Goal: Task Accomplishment & Management: Use online tool/utility

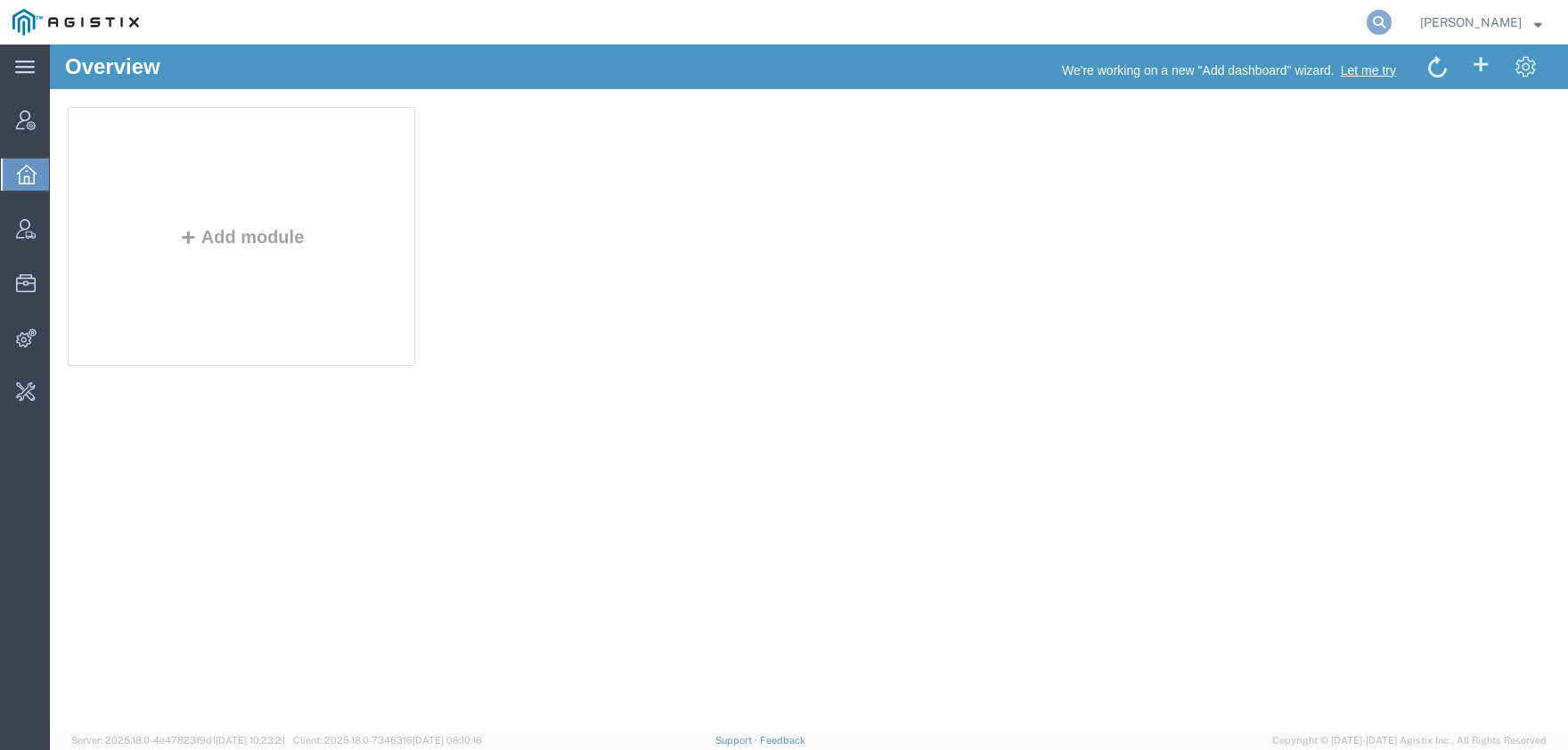
click at [1391, 23] on icon at bounding box center [1379, 23] width 25 height 25
paste input "56681513"
type input "56681513"
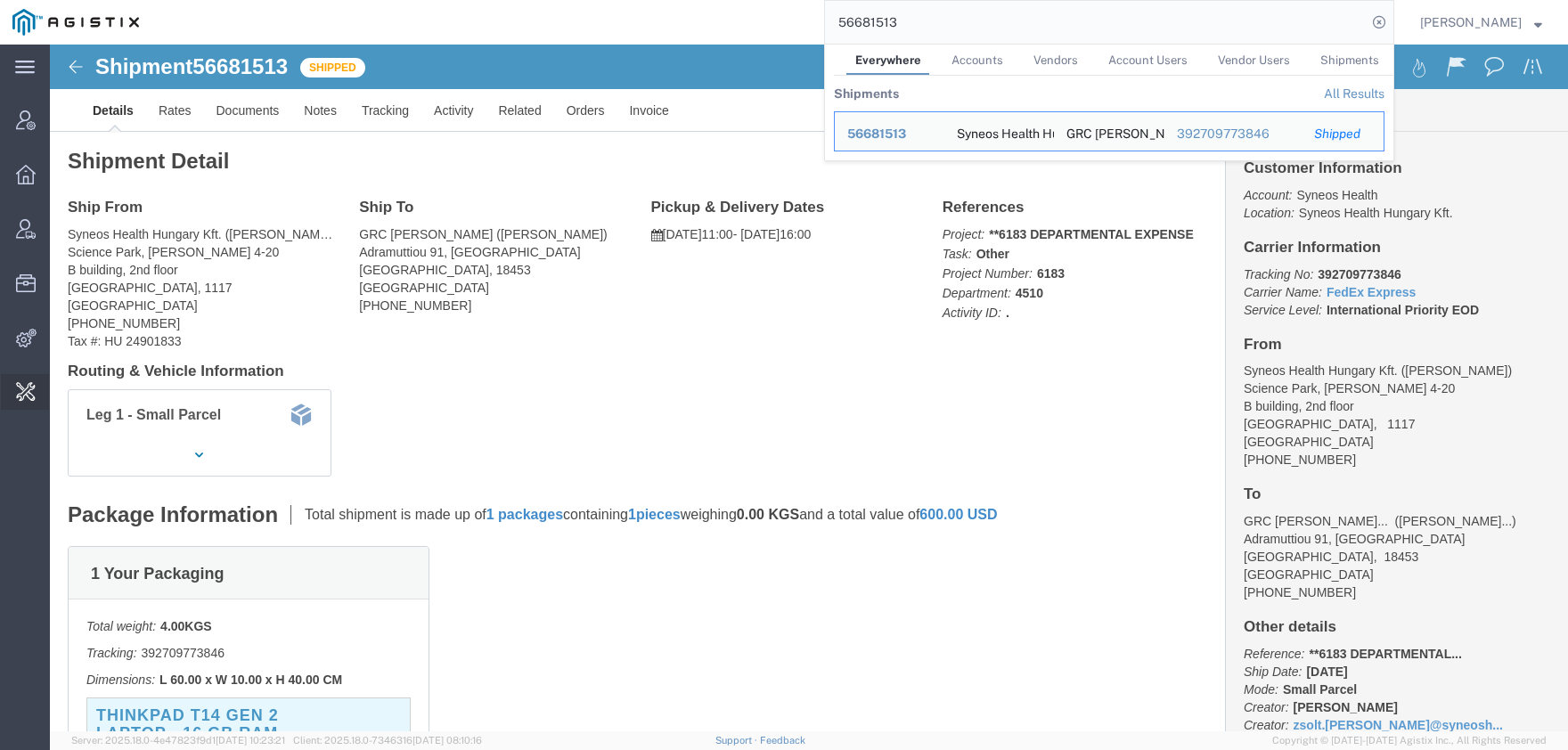
click at [0, 0] on span "Custom Docs Settings" at bounding box center [0, 0] width 0 height 0
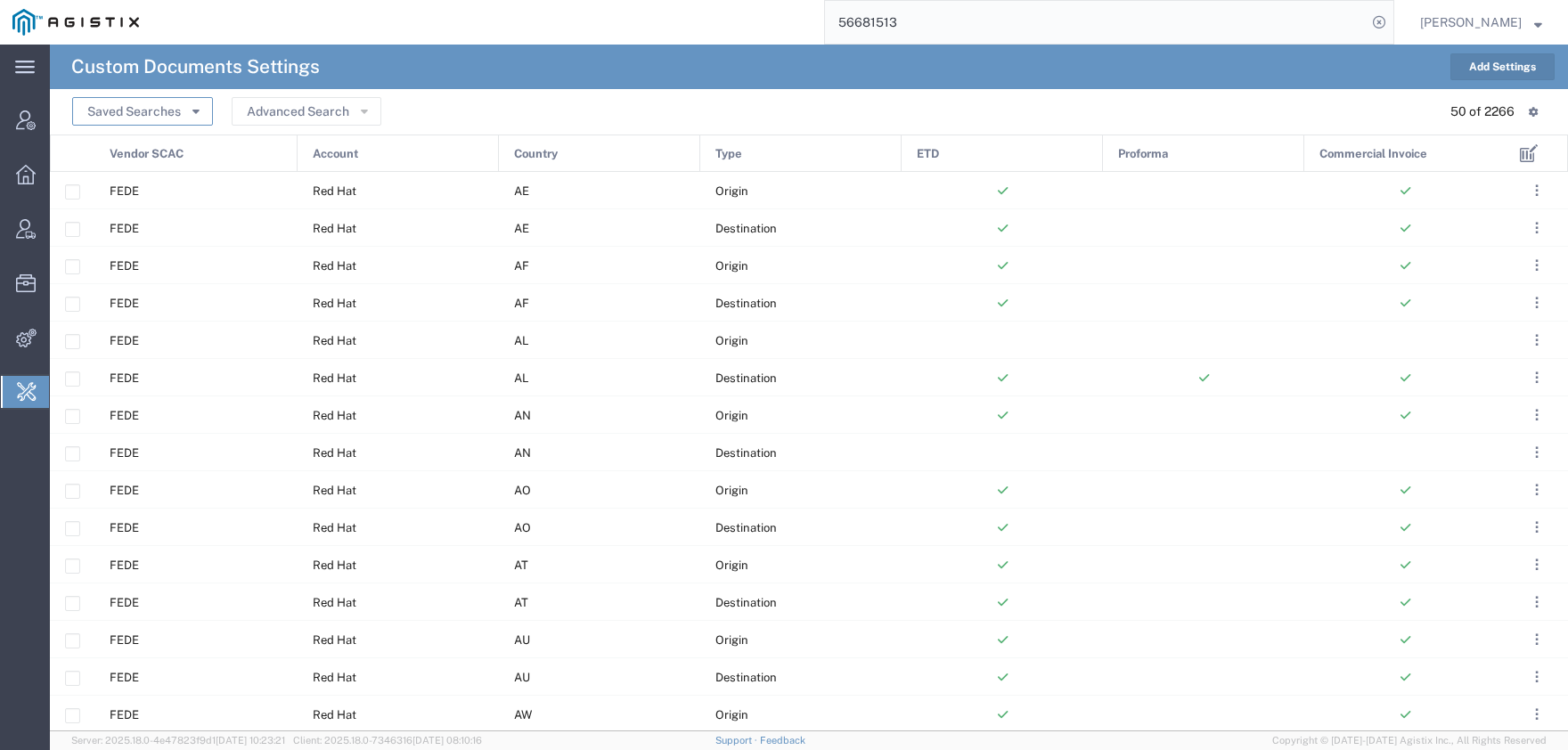
click at [139, 114] on button "Saved Searches" at bounding box center [142, 112] width 141 height 29
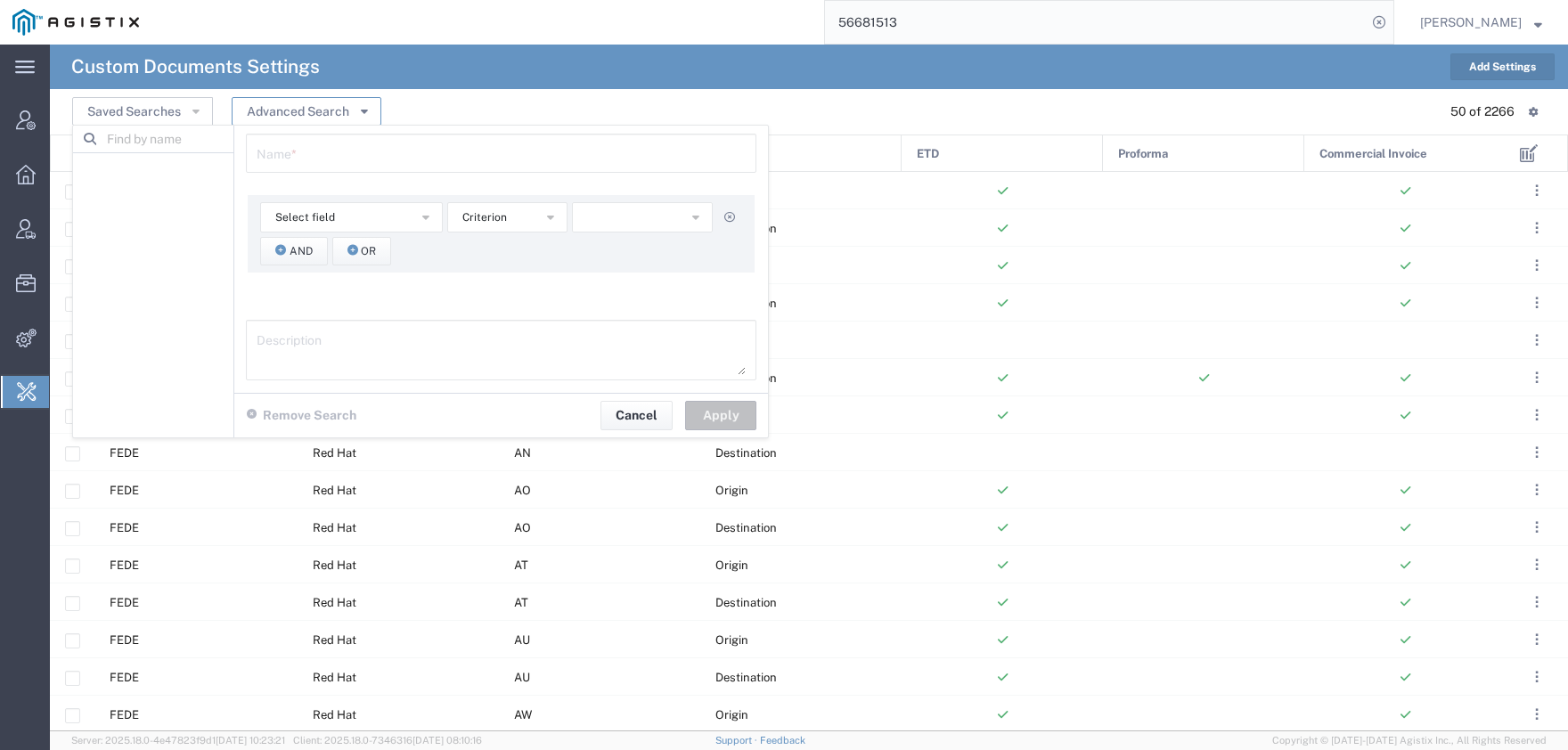
click at [297, 105] on button "Advanced Search" at bounding box center [306, 112] width 150 height 29
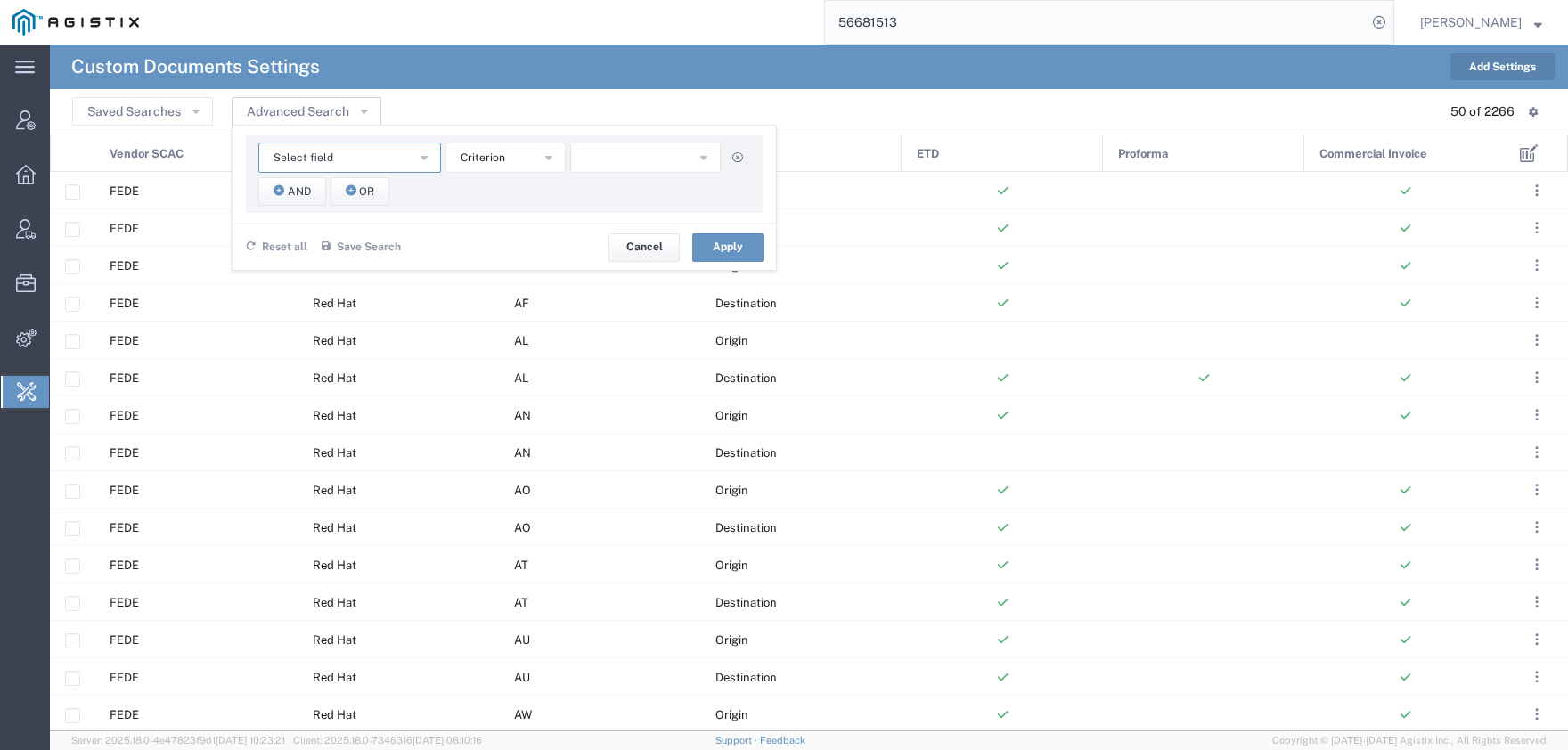
click at [304, 159] on span "Select field" at bounding box center [303, 158] width 59 height 17
click at [330, 237] on span "Country" at bounding box center [350, 241] width 179 height 23
click at [609, 160] on input "text" at bounding box center [646, 158] width 151 height 31
type input "[GEOGRAPHIC_DATA]"
click at [709, 242] on button "Apply" at bounding box center [727, 248] width 71 height 29
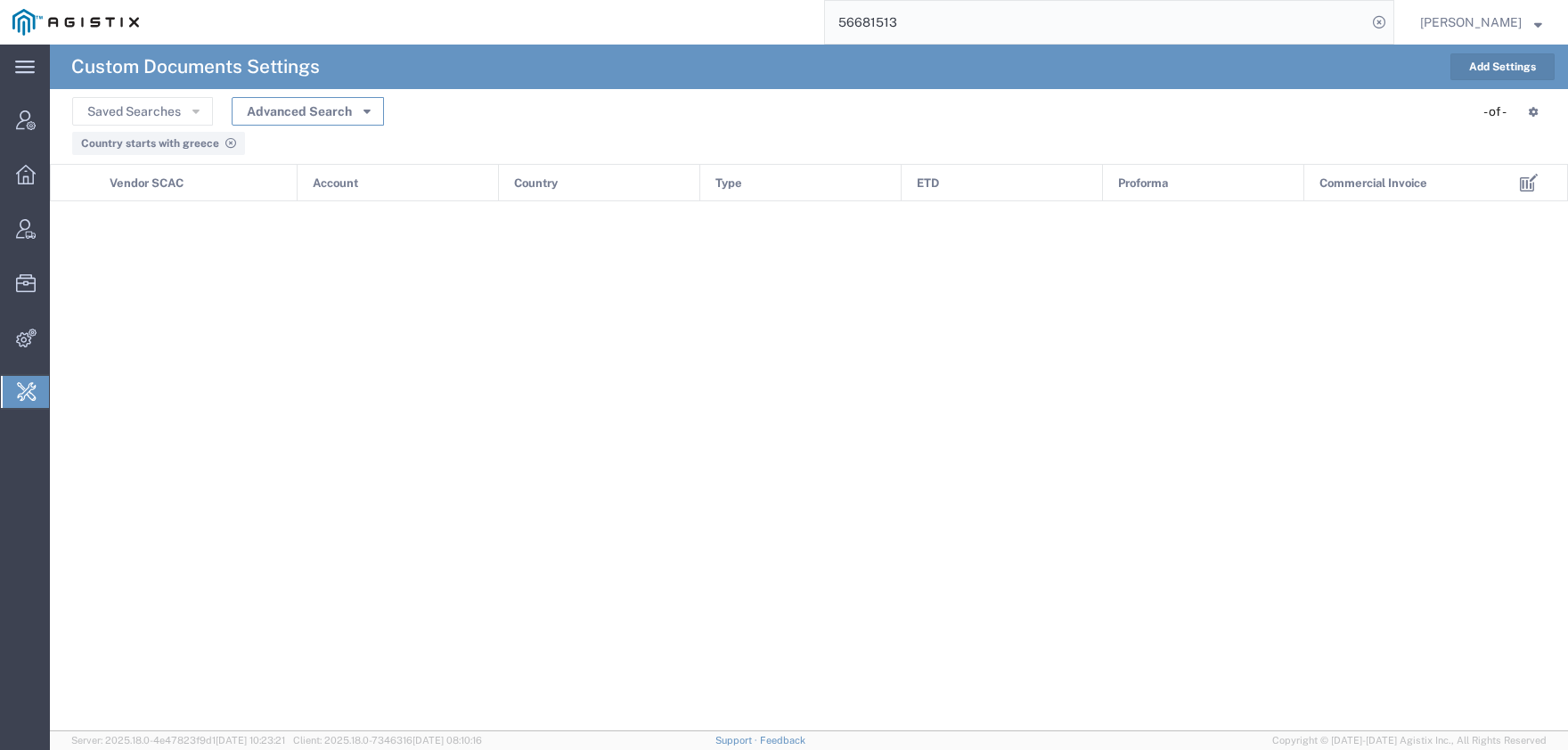
click at [281, 114] on button "Advanced Search" at bounding box center [307, 112] width 152 height 29
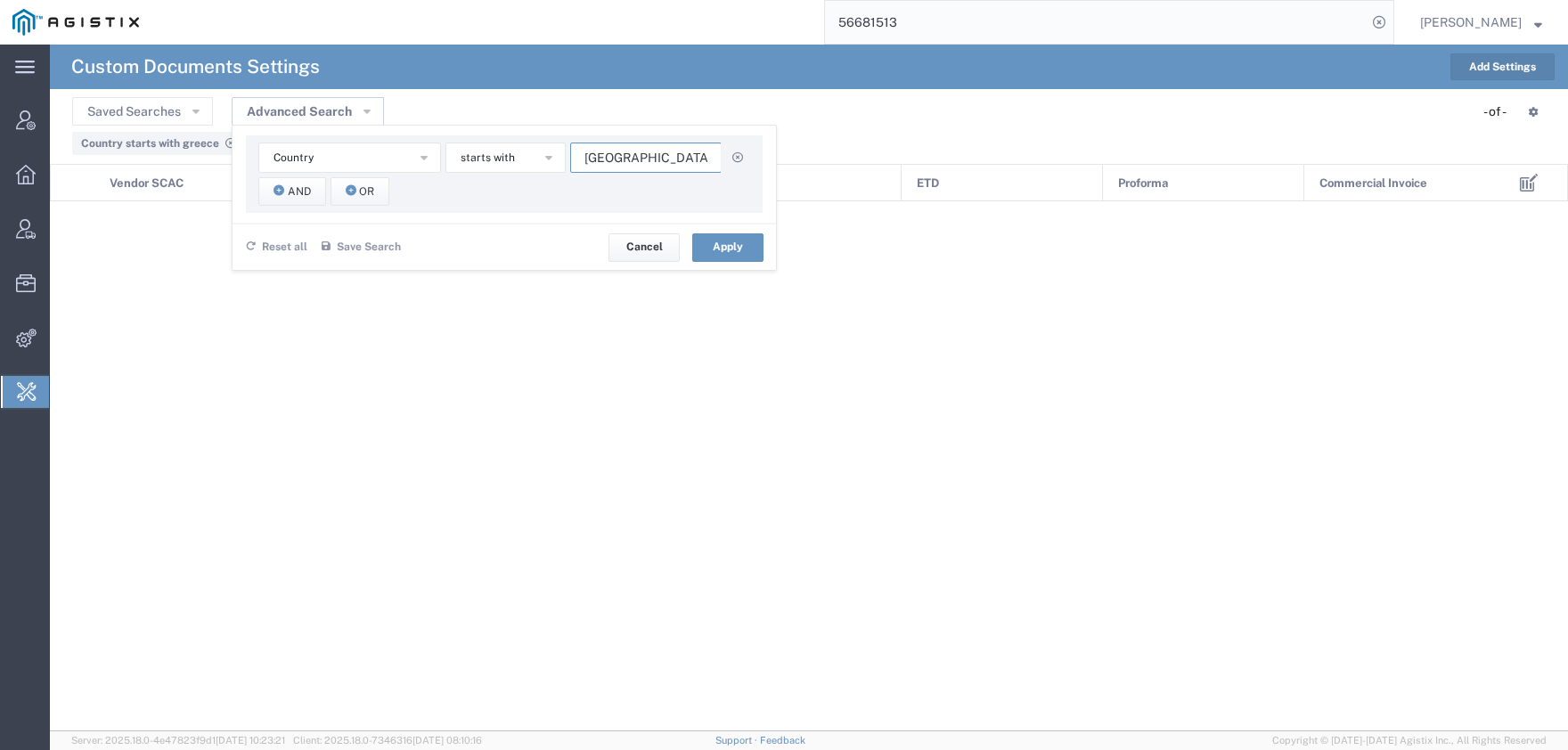
drag, startPoint x: 633, startPoint y: 159, endPoint x: 515, endPoint y: 159, distance: 118.0
click at [570, 159] on input "[GEOGRAPHIC_DATA]" at bounding box center [646, 158] width 151 height 31
click at [396, 153] on button "Country" at bounding box center [350, 158] width 183 height 31
click at [363, 192] on span "Account" at bounding box center [350, 190] width 179 height 23
click at [611, 159] on input "text" at bounding box center [646, 158] width 151 height 31
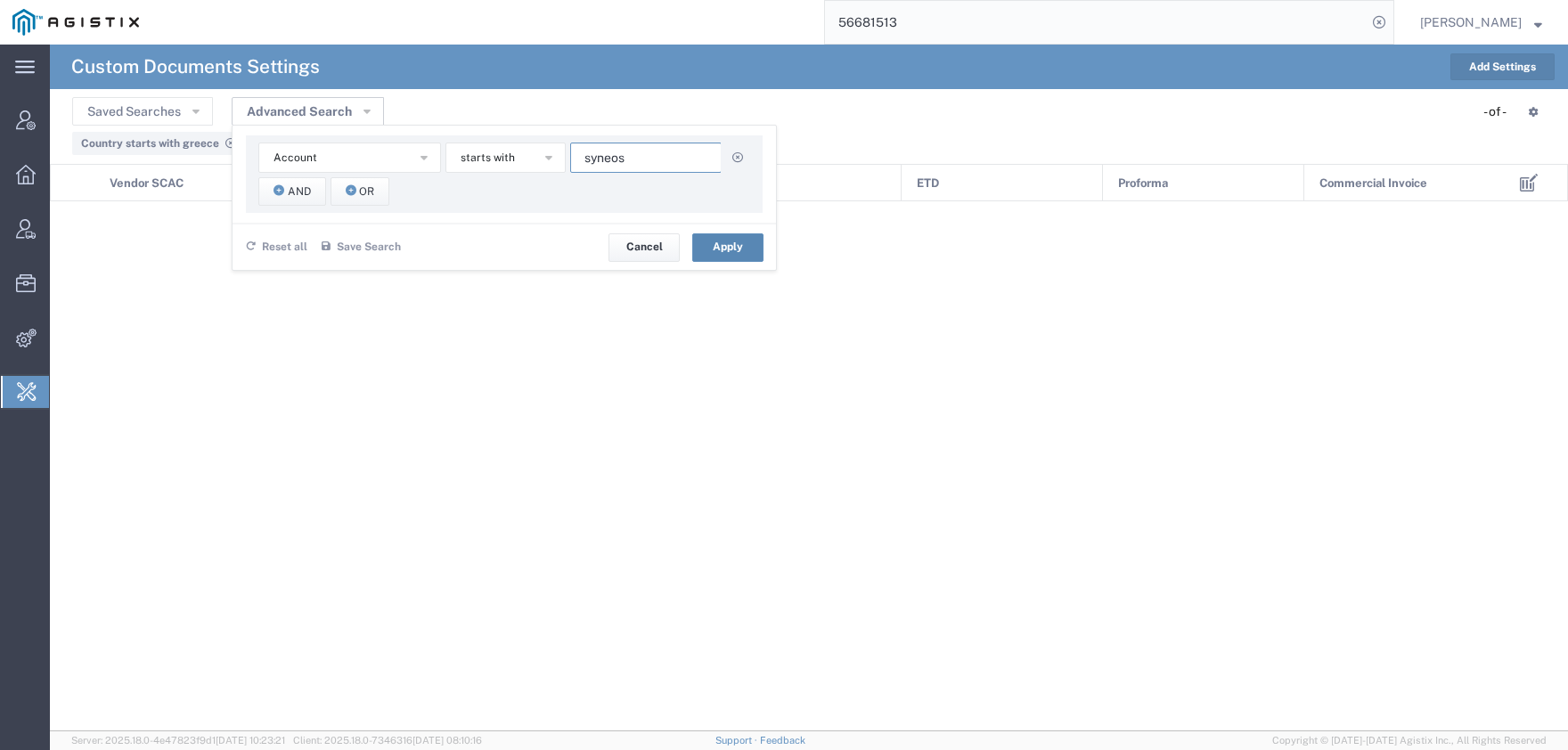
type input "syneos"
click at [712, 248] on button "Apply" at bounding box center [727, 248] width 71 height 29
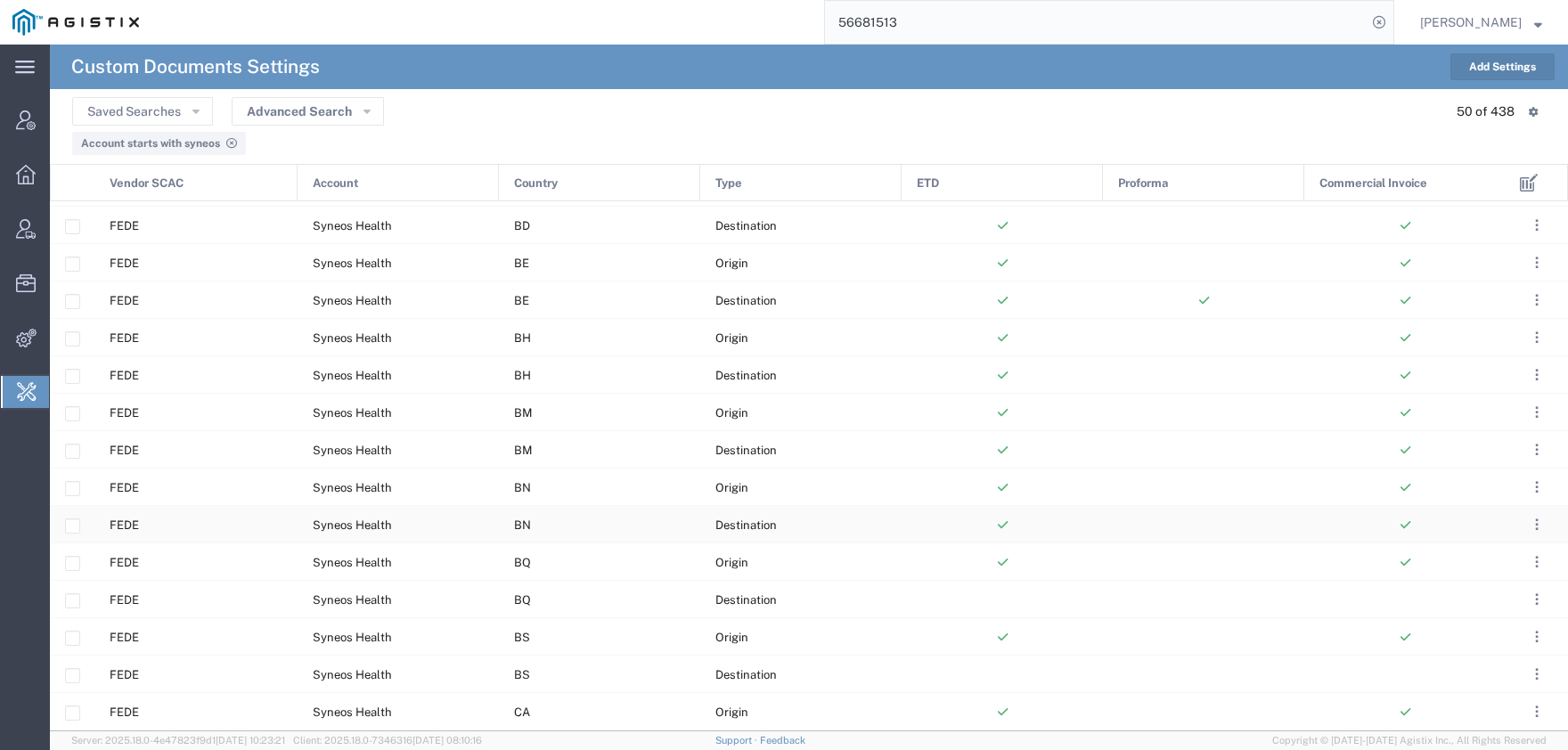
scroll to position [992, 0]
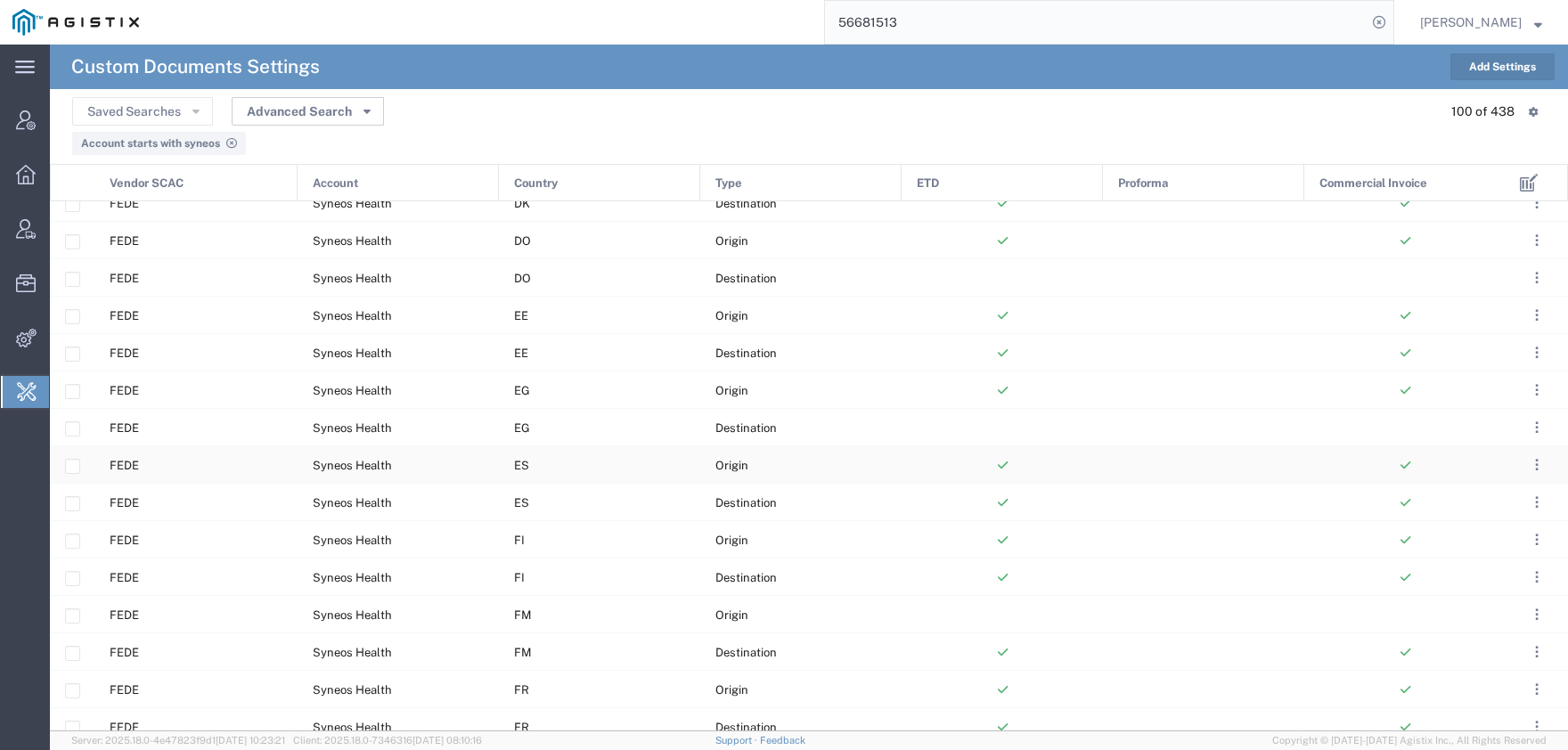
scroll to position [2078, 0]
click at [287, 114] on button "Advanced Search" at bounding box center [307, 112] width 152 height 29
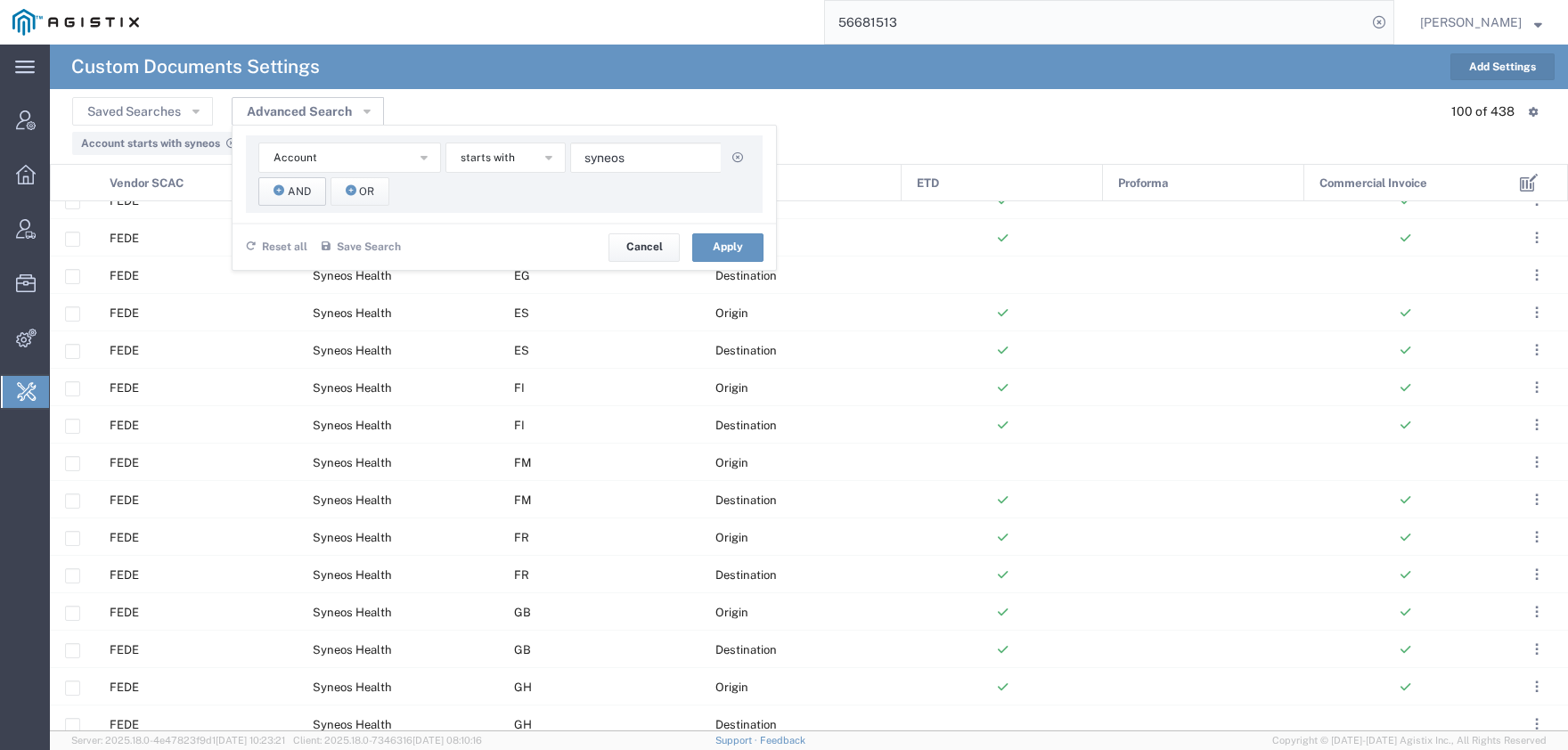
click at [300, 192] on span "And" at bounding box center [299, 192] width 23 height 17
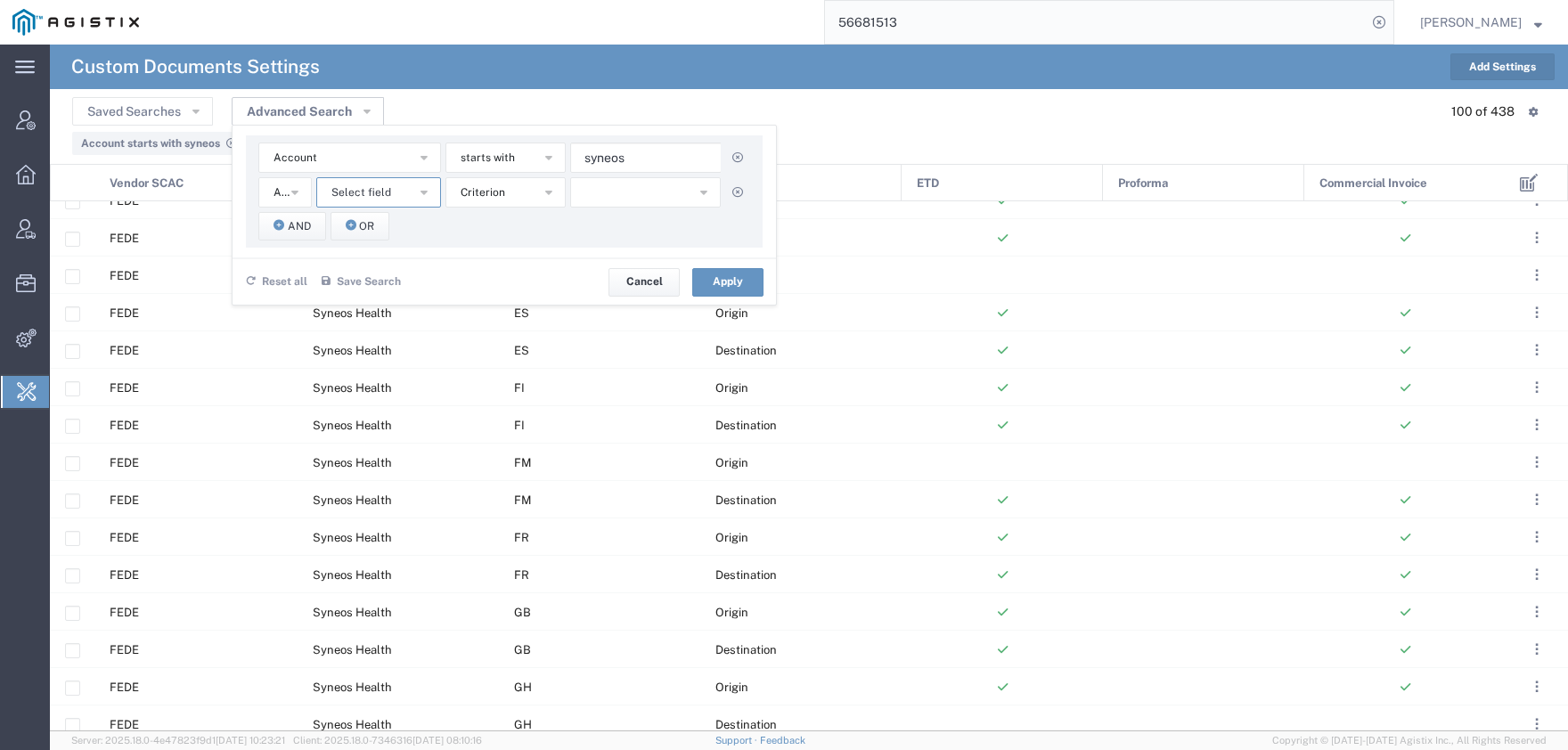
click at [371, 196] on span "Select field" at bounding box center [361, 193] width 59 height 17
click at [380, 313] on span "ETD" at bounding box center [378, 325] width 121 height 23
click at [386, 190] on button "ETD" at bounding box center [378, 193] width 124 height 31
click at [387, 300] on span "Country" at bounding box center [378, 298] width 121 height 23
click at [486, 193] on span "starts with" at bounding box center [488, 193] width 54 height 17
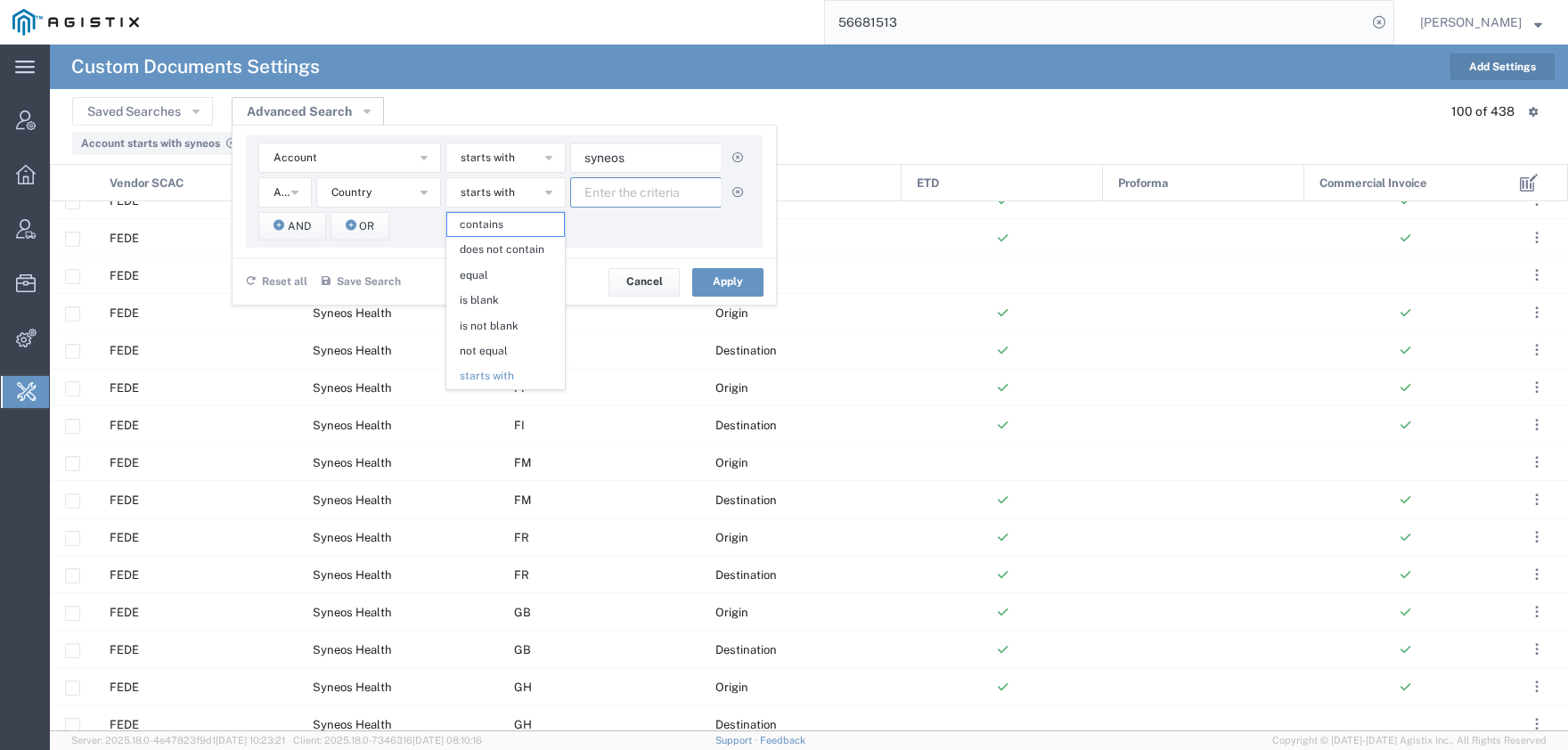
click at [661, 192] on input "text" at bounding box center [646, 193] width 151 height 31
type input "g"
click at [723, 281] on button "Apply" at bounding box center [727, 283] width 71 height 29
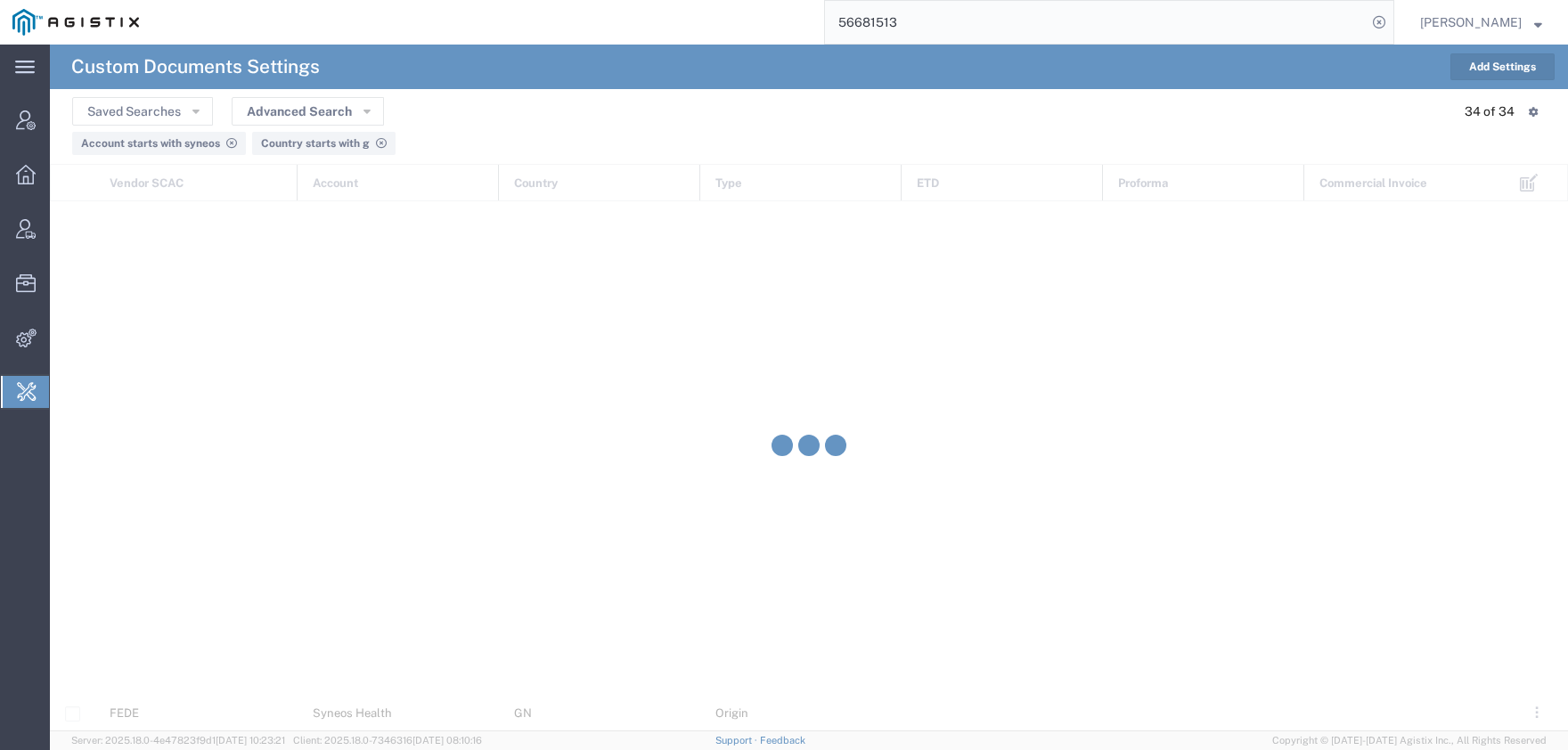
scroll to position [741, 0]
click at [311, 148] on span "Country starts with g" at bounding box center [315, 143] width 109 height 13
click at [315, 111] on button "Advanced Search" at bounding box center [307, 112] width 152 height 29
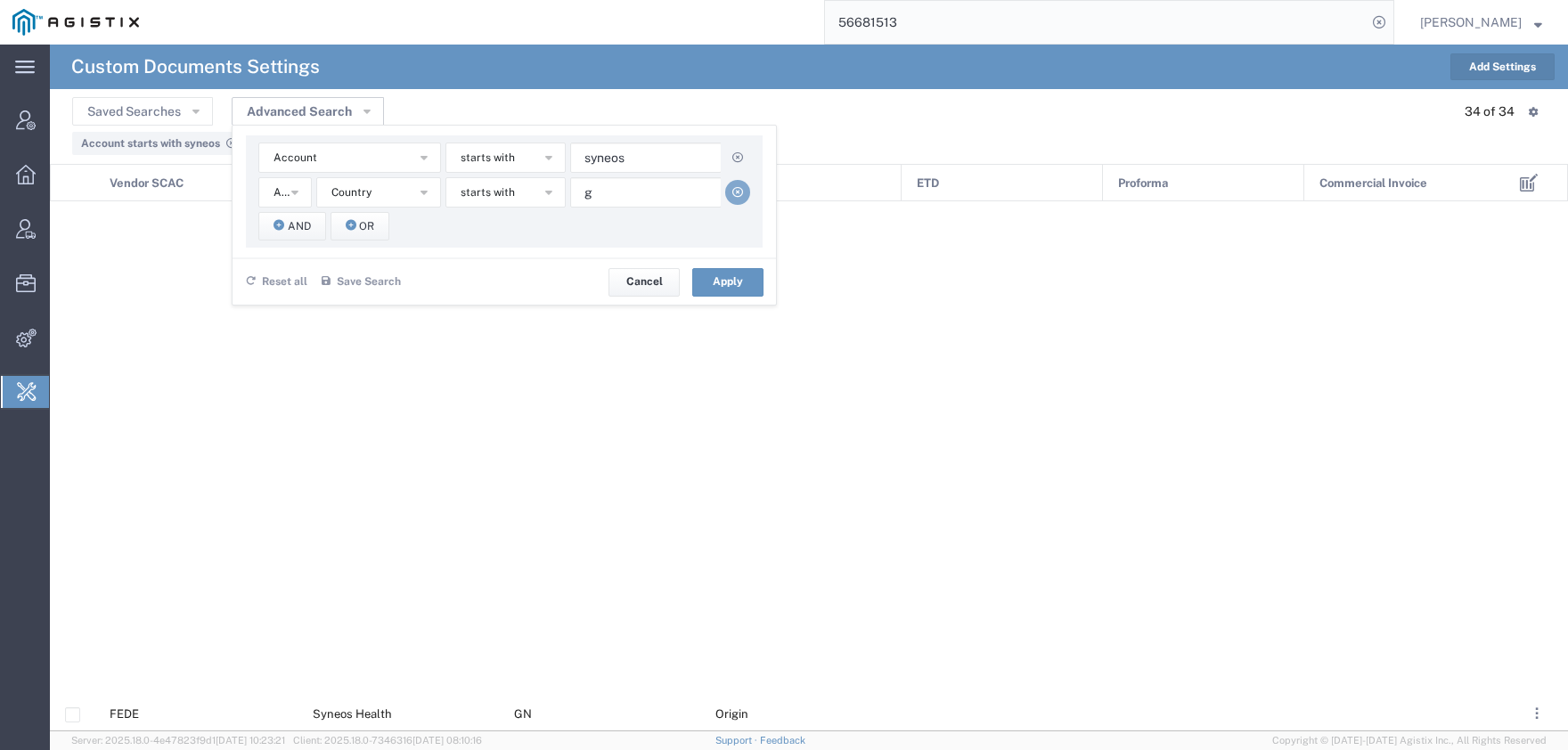
click at [736, 197] on icon "button" at bounding box center [737, 193] width 11 height 11
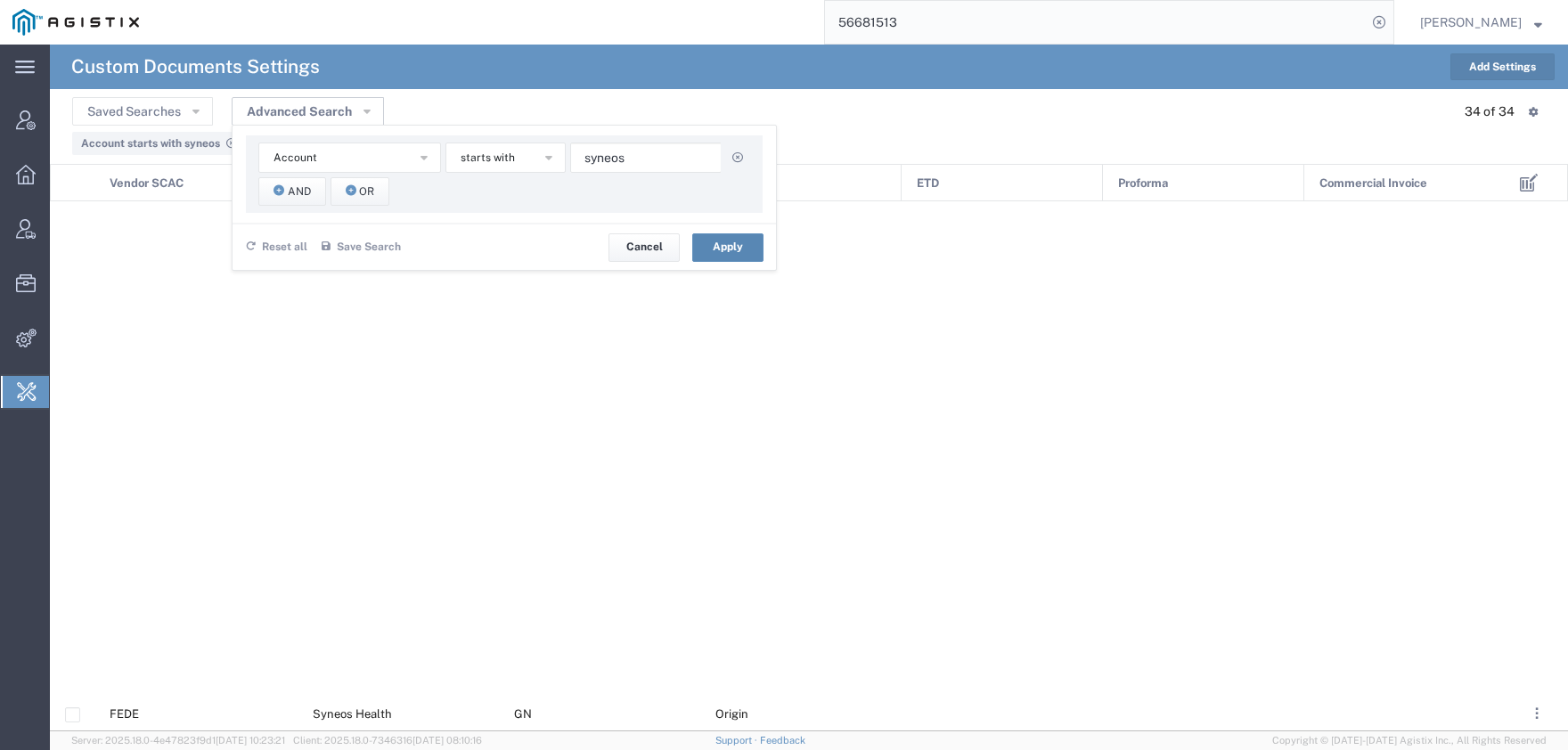
click at [727, 247] on button "Apply" at bounding box center [727, 248] width 71 height 29
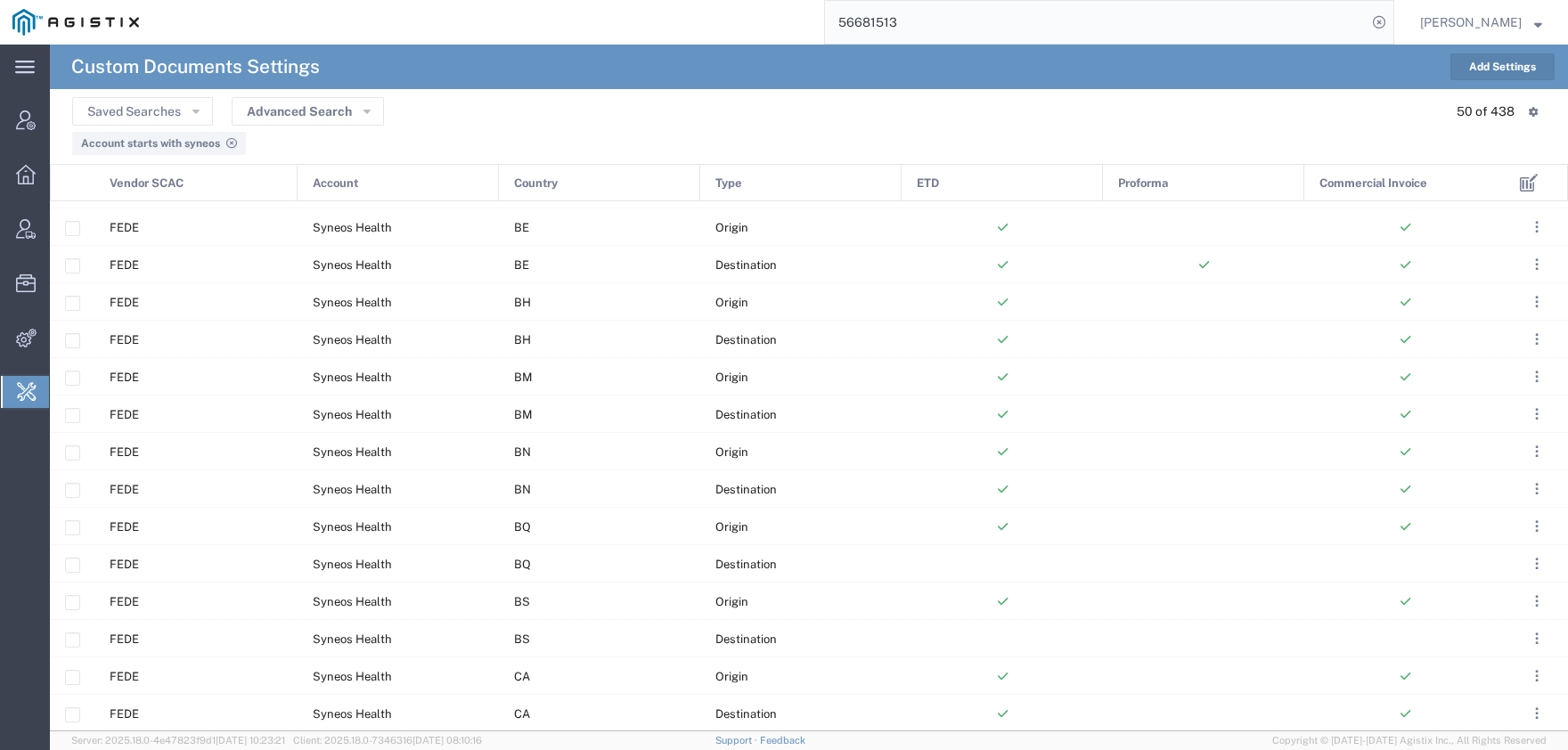
click at [1147, 190] on span "Proforma" at bounding box center [1142, 184] width 50 height 38
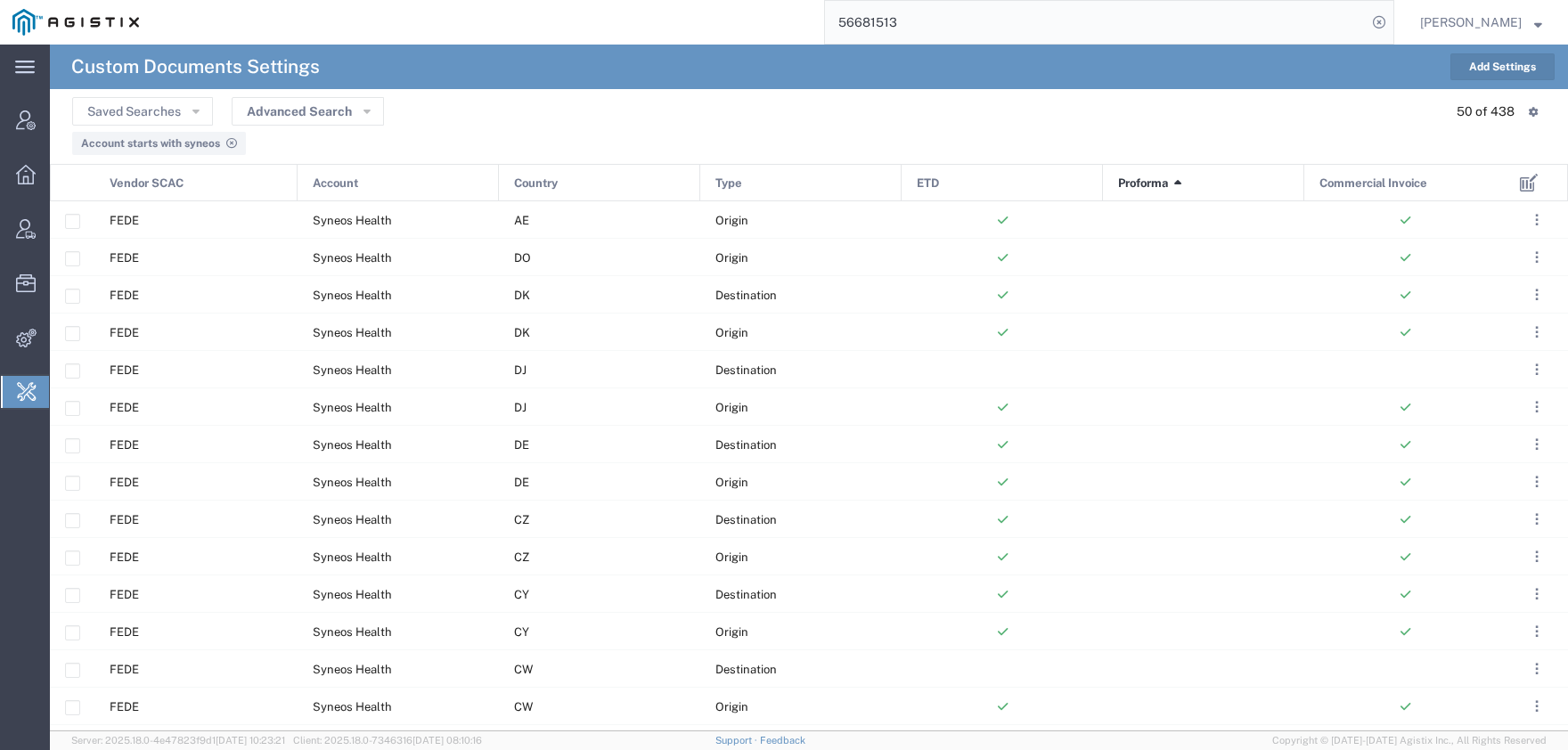
click at [1147, 190] on span "Proforma" at bounding box center [1142, 184] width 50 height 38
